Goal: Communication & Community: Share content

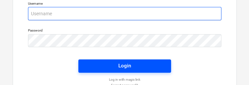
type input "[PERSON_NAME][EMAIL_ADDRESS][PERSON_NAME][DOMAIN_NAME]"
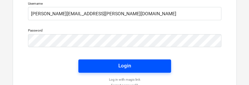
click at [115, 65] on span "Login" at bounding box center [124, 66] width 77 height 9
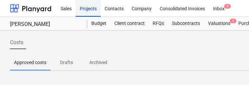
click at [91, 4] on div "Projects" at bounding box center [88, 8] width 25 height 17
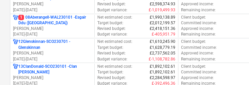
scroll to position [315, 0]
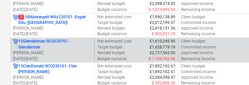
click at [69, 44] on p "12Glenskinnan-SCO230701 - Glenskinnan" at bounding box center [54, 44] width 73 height 11
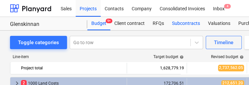
click at [189, 26] on div "Subcontracts" at bounding box center [186, 23] width 36 height 13
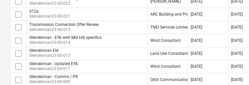
scroll to position [215, 0]
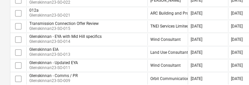
click at [117, 46] on div "Glenskinnan EIA Glenskinnan23-SO-013 Land Use Consultants Ltd LUC [DATE] [DATE]…" at bounding box center [227, 52] width 435 height 13
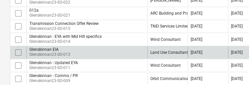
click at [111, 51] on div "Glenskinnan EIA Glenskinnan23-SO-013" at bounding box center [86, 52] width 121 height 11
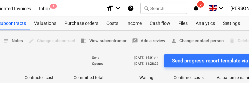
scroll to position [0, 207]
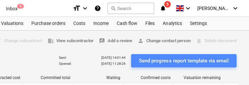
click at [180, 61] on div "Send progress report template via email" at bounding box center [183, 61] width 89 height 9
